Goal: Task Accomplishment & Management: Manage account settings

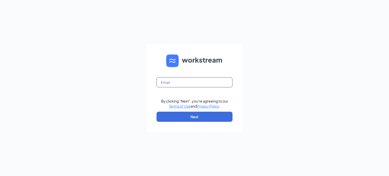
click at [211, 86] on input "text" at bounding box center [195, 82] width 76 height 10
type input "parkwayvillageaz@firehousesubs.com"
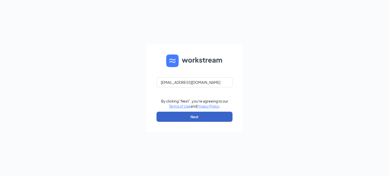
click at [194, 115] on button "Next" at bounding box center [195, 117] width 76 height 10
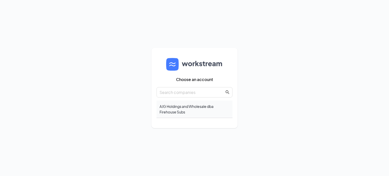
click at [170, 107] on div "AJG Holdings and Wholesale dba Firehouse Subs" at bounding box center [195, 109] width 76 height 17
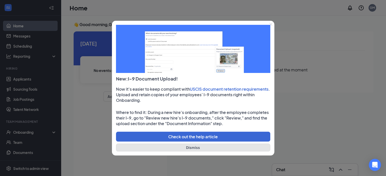
click at [180, 148] on button "Dismiss" at bounding box center [193, 148] width 154 height 8
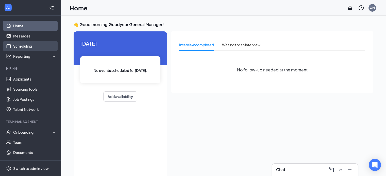
click at [20, 46] on link "Scheduling" at bounding box center [34, 46] width 43 height 10
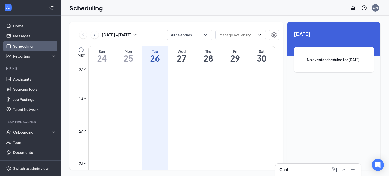
scroll to position [249, 0]
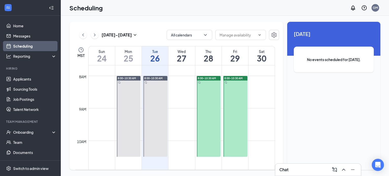
click at [156, 80] on span "8:00-10:30 AM" at bounding box center [153, 79] width 18 height 4
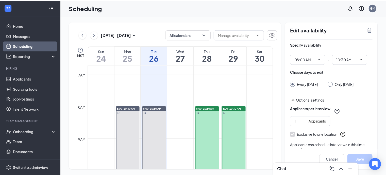
scroll to position [218, 0]
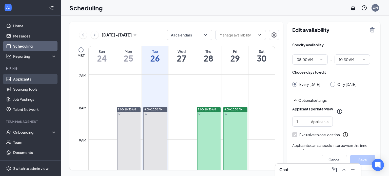
click at [21, 80] on link "Applicants" at bounding box center [34, 79] width 43 height 10
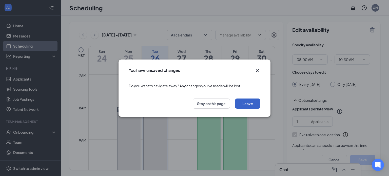
click at [246, 100] on button "Leave" at bounding box center [247, 104] width 25 height 10
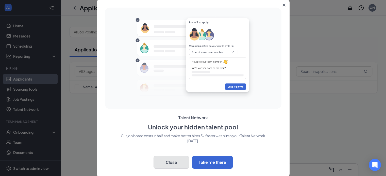
click at [185, 158] on button "Close" at bounding box center [170, 162] width 35 height 13
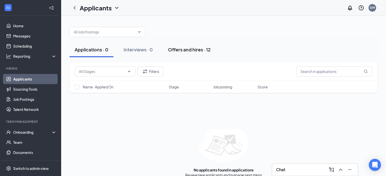
click at [195, 47] on div "Offers and hires · 12" at bounding box center [189, 49] width 43 height 6
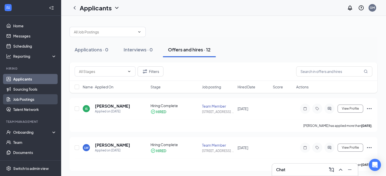
click at [20, 100] on link "Job Postings" at bounding box center [34, 99] width 43 height 10
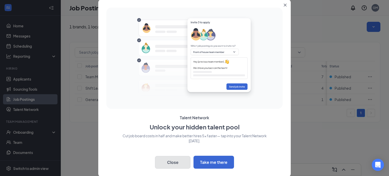
click at [169, 157] on button "Close" at bounding box center [172, 162] width 35 height 13
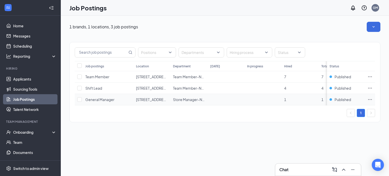
click at [370, 99] on icon "Ellipses" at bounding box center [370, 99] width 5 height 5
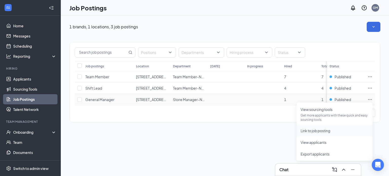
click at [320, 129] on span "Link to job posting" at bounding box center [316, 131] width 30 height 5
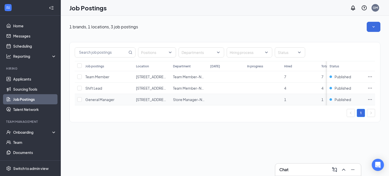
click at [370, 98] on icon "Ellipses" at bounding box center [370, 99] width 5 height 5
click at [270, 146] on div "1 brands, 1 locations, 3 job postings Positions Departments Hiring process Stat…" at bounding box center [225, 96] width 329 height 160
